Goal: Task Accomplishment & Management: Use online tool/utility

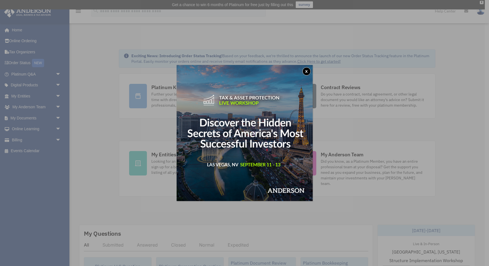
click at [308, 71] on button "x" at bounding box center [307, 71] width 8 height 8
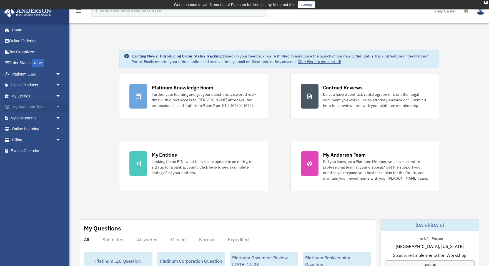
click at [41, 103] on link "My [PERSON_NAME] Team arrow_drop_down" at bounding box center [37, 107] width 66 height 11
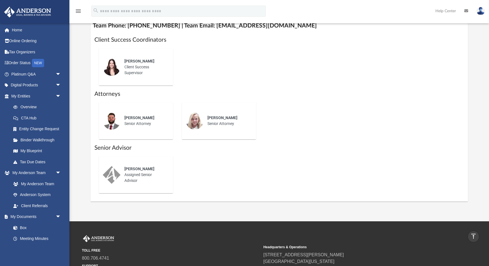
scroll to position [225, 0]
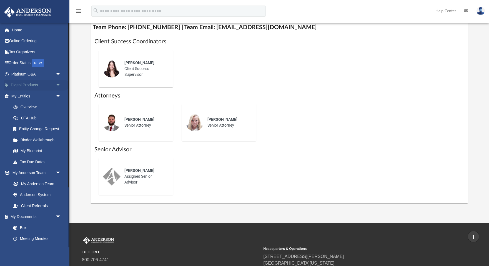
click at [27, 83] on link "Digital Products arrow_drop_down" at bounding box center [37, 85] width 66 height 11
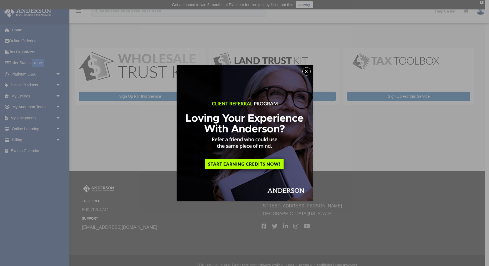
click at [303, 71] on button "x" at bounding box center [307, 71] width 8 height 8
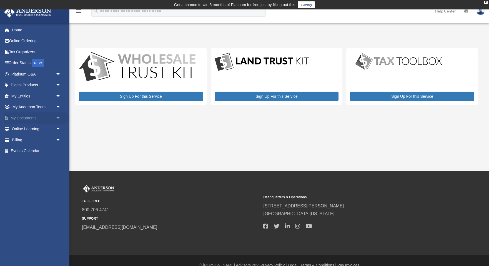
click at [56, 115] on span "arrow_drop_down" at bounding box center [61, 118] width 11 height 11
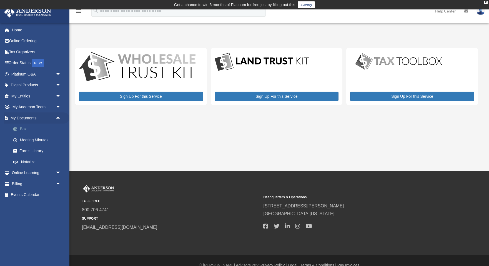
click at [28, 128] on link "Box" at bounding box center [39, 129] width 62 height 11
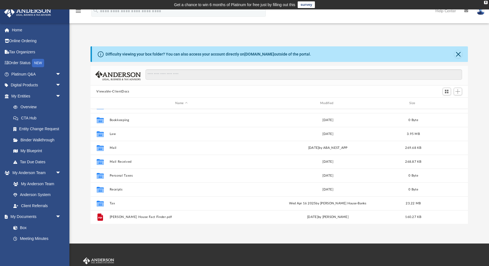
scroll to position [10, 0]
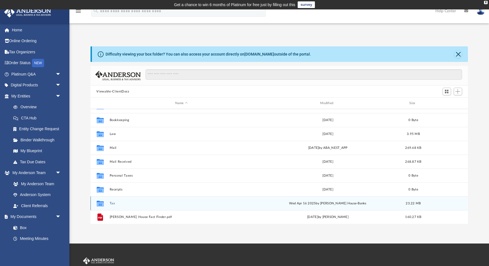
click at [110, 201] on div "Collaborated Folder Tax [DATE] by [PERSON_NAME] House-Banks 23.22 MB" at bounding box center [280, 203] width 378 height 14
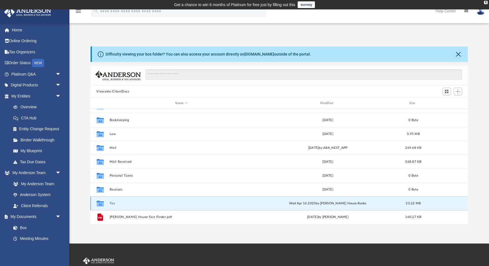
click at [111, 203] on button "Tax" at bounding box center [182, 204] width 144 height 4
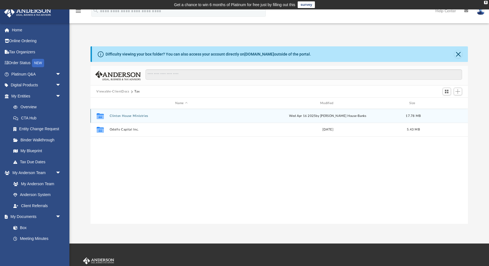
click at [125, 115] on button "Clinton House Ministries" at bounding box center [182, 116] width 144 height 4
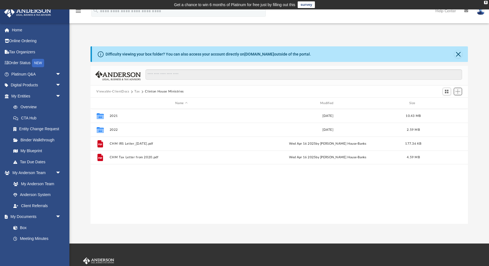
click at [461, 93] on span "Add" at bounding box center [458, 91] width 5 height 5
click at [453, 112] on li "New Folder" at bounding box center [450, 111] width 18 height 6
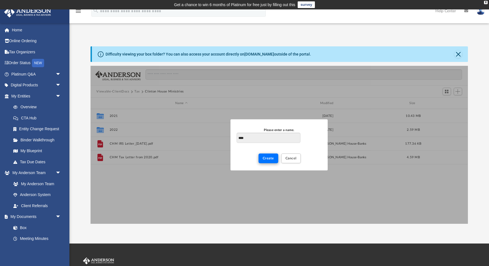
type input "****"
click at [266, 161] on button "Create" at bounding box center [269, 159] width 20 height 10
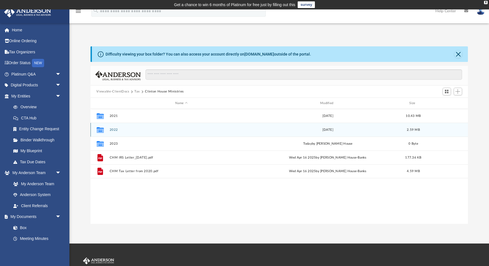
click at [116, 129] on button "2022" at bounding box center [182, 130] width 144 height 4
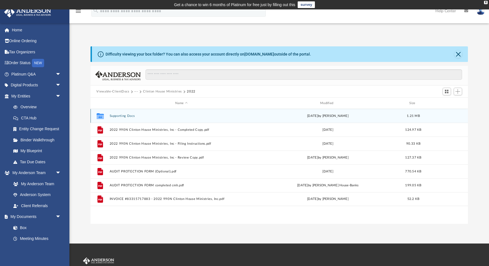
click at [123, 115] on button "Supporting Docs" at bounding box center [182, 116] width 144 height 4
